Goal: Task Accomplishment & Management: Manage account settings

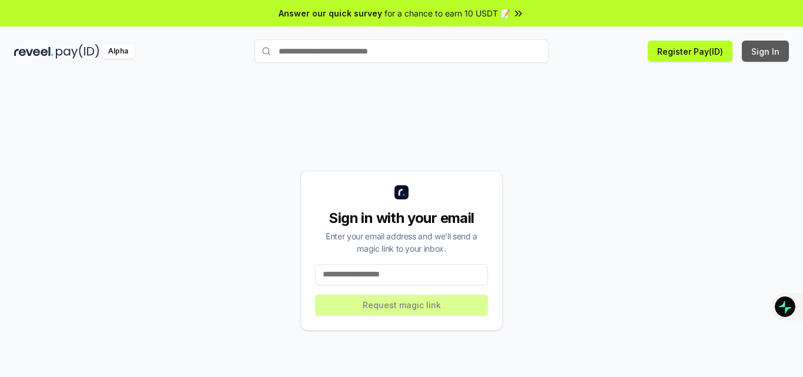
click at [754, 49] on button "Sign In" at bounding box center [765, 51] width 47 height 21
click at [767, 52] on button "Sign In" at bounding box center [765, 51] width 47 height 21
click at [401, 261] on div "Sign in with your email Enter your email address and we’ll send a magic link to…" at bounding box center [401, 250] width 202 height 160
drag, startPoint x: 401, startPoint y: 261, endPoint x: 412, endPoint y: 277, distance: 19.1
click at [411, 277] on div "Sign in with your email Enter your email address and we’ll send a magic link to…" at bounding box center [401, 250] width 202 height 160
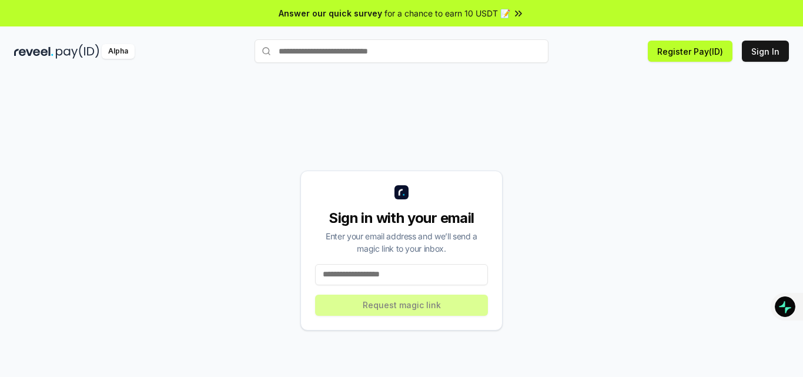
click at [413, 278] on input at bounding box center [401, 274] width 173 height 21
click at [414, 276] on input at bounding box center [401, 274] width 173 height 21
click at [380, 267] on input at bounding box center [401, 274] width 173 height 21
paste input "**********"
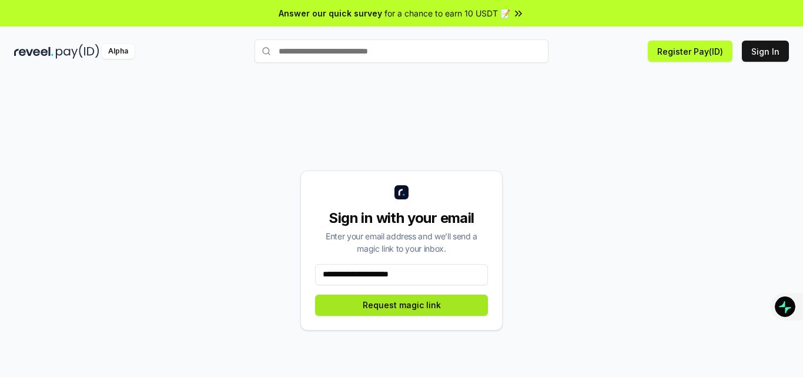
type input "**********"
click at [419, 307] on button "Request magic link" at bounding box center [401, 304] width 173 height 21
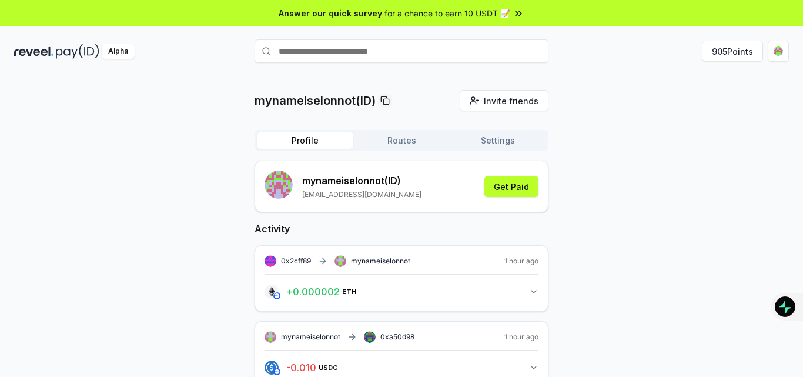
click at [393, 138] on button "Routes" at bounding box center [401, 140] width 96 height 16
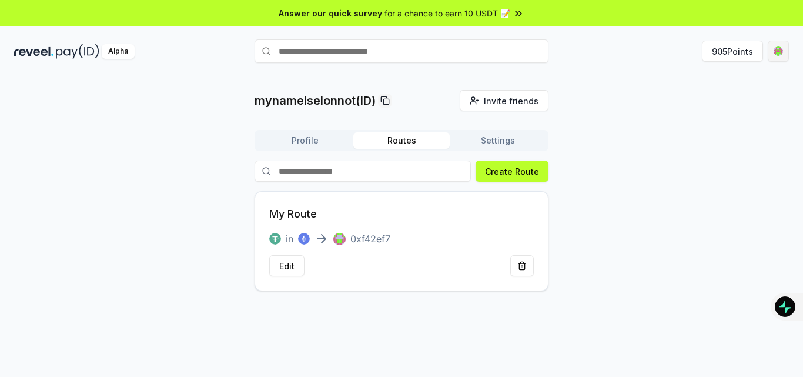
click at [785, 48] on html "Answer our quick survey for a chance to earn 10 USDT 📝 Alpha 905 Points mynamei…" at bounding box center [401, 188] width 803 height 377
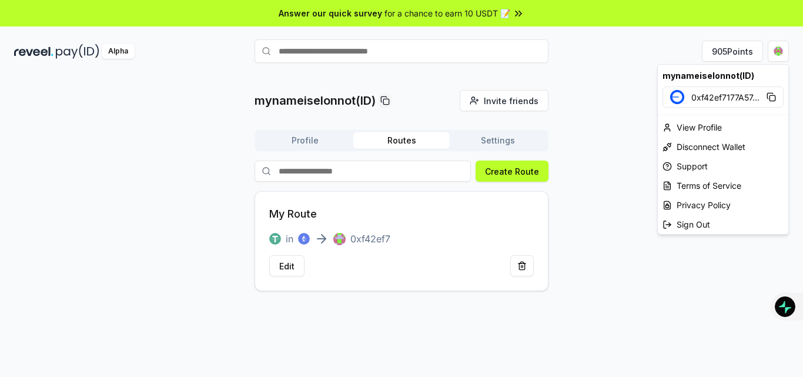
click at [638, 78] on html "Answer our quick survey for a chance to earn 10 USDT 📝 Alpha 905 Points mynamei…" at bounding box center [401, 188] width 803 height 377
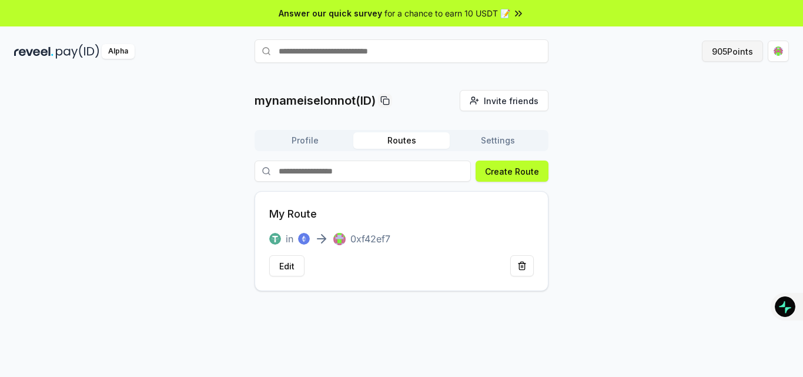
click at [714, 51] on button "905 Points" at bounding box center [732, 51] width 61 height 21
